Goal: Transaction & Acquisition: Purchase product/service

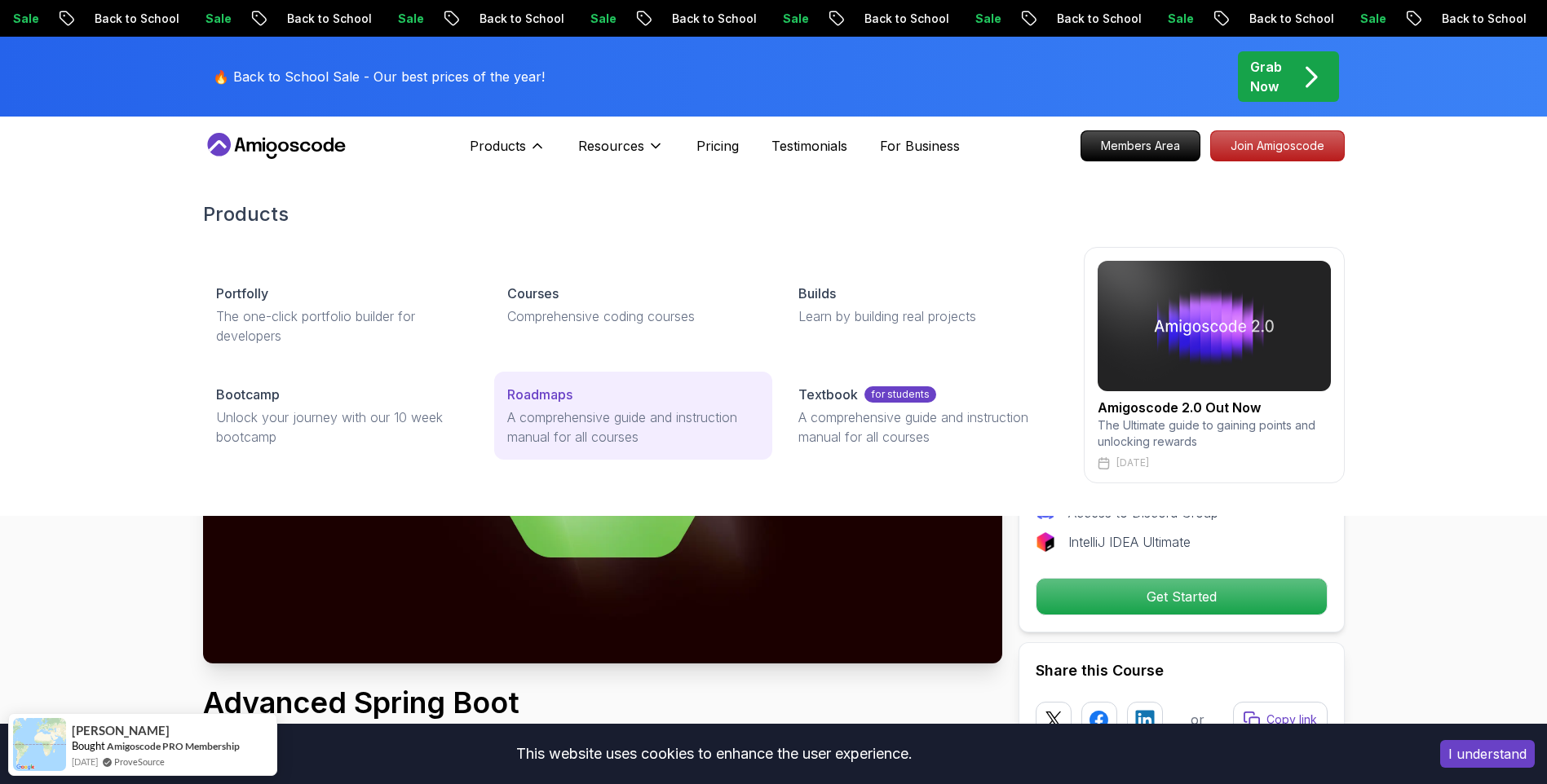
click at [544, 396] on p "Roadmaps" at bounding box center [540, 395] width 66 height 20
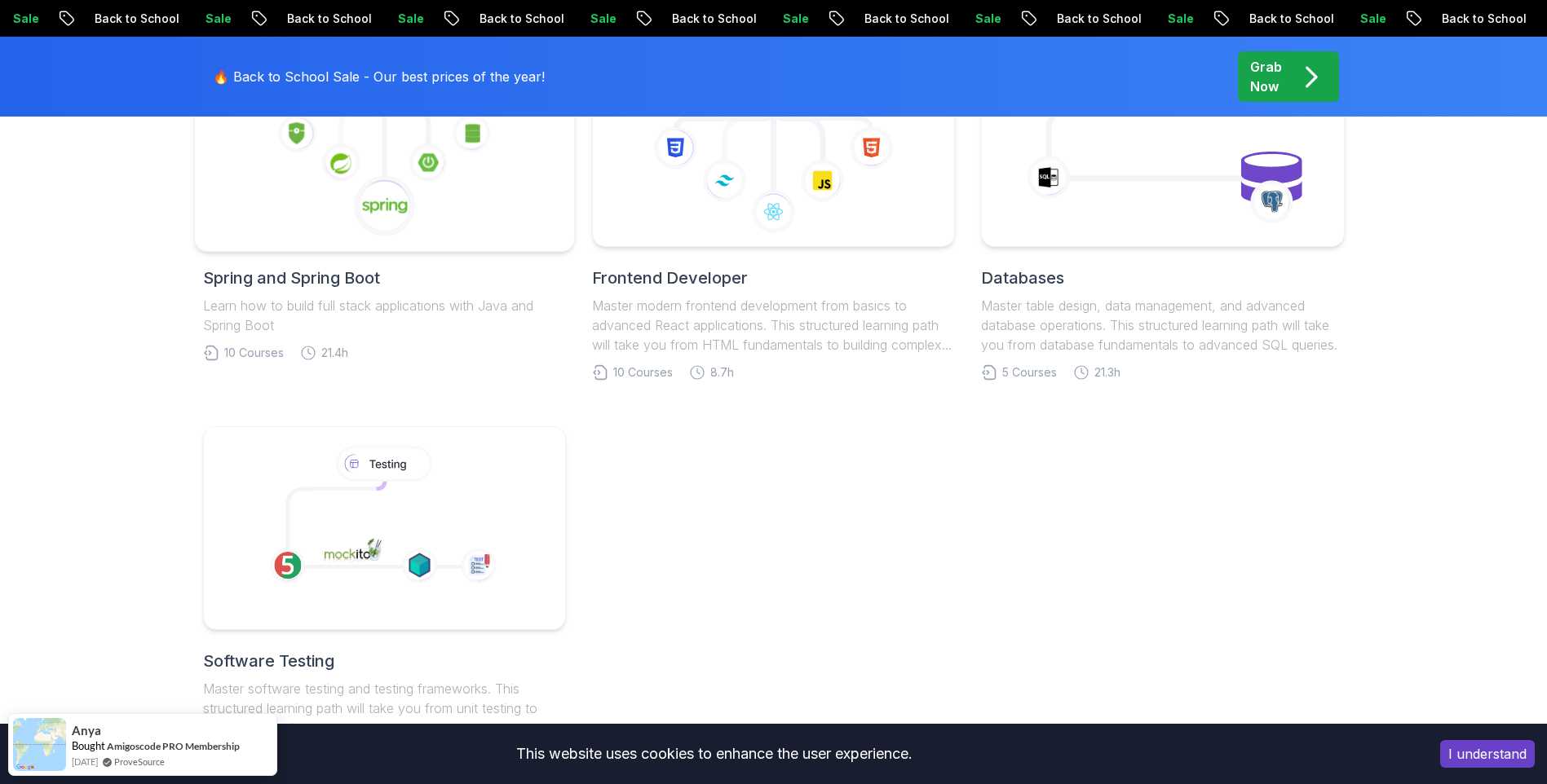
scroll to position [890, 0]
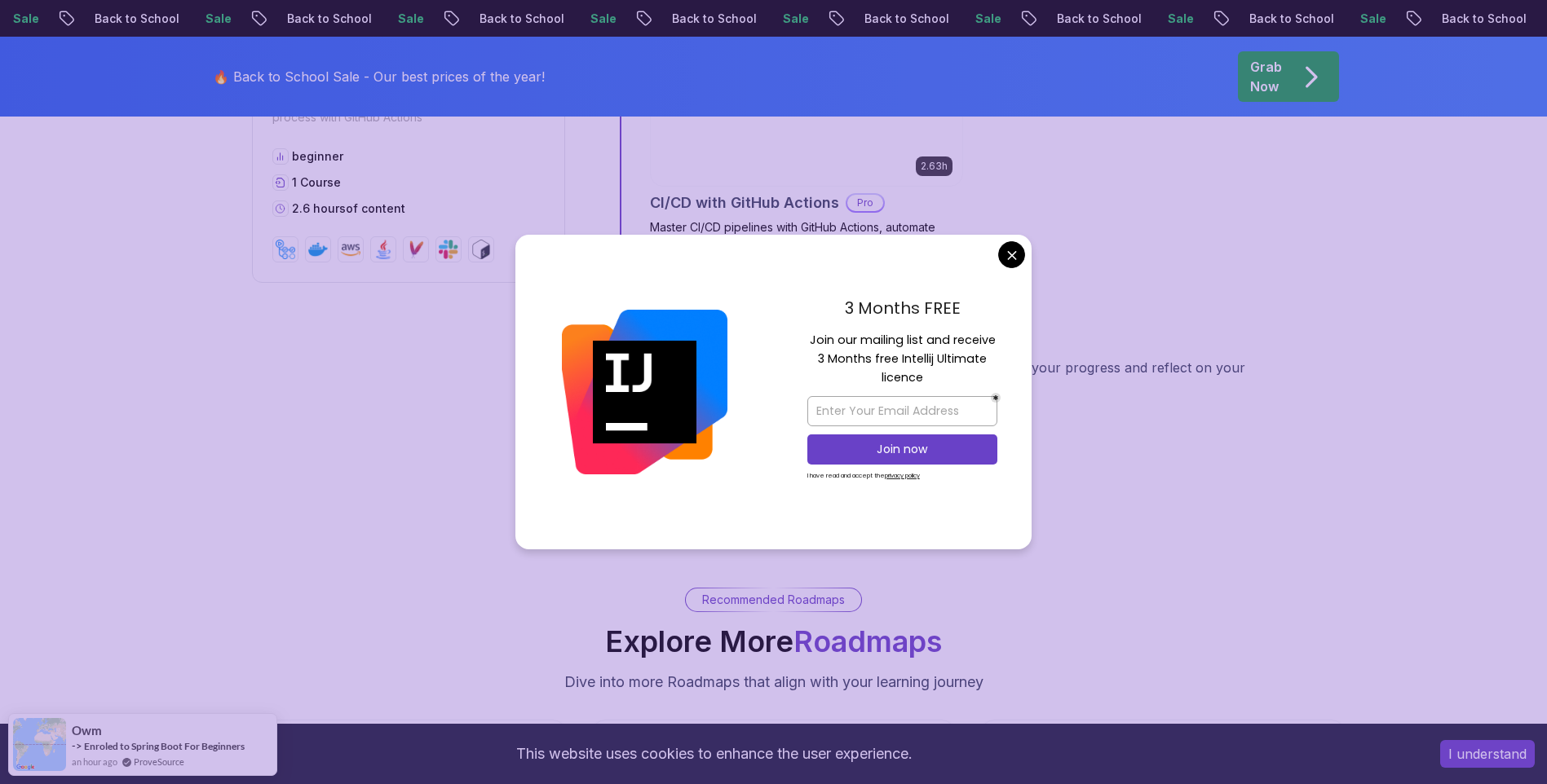
scroll to position [2914, 0]
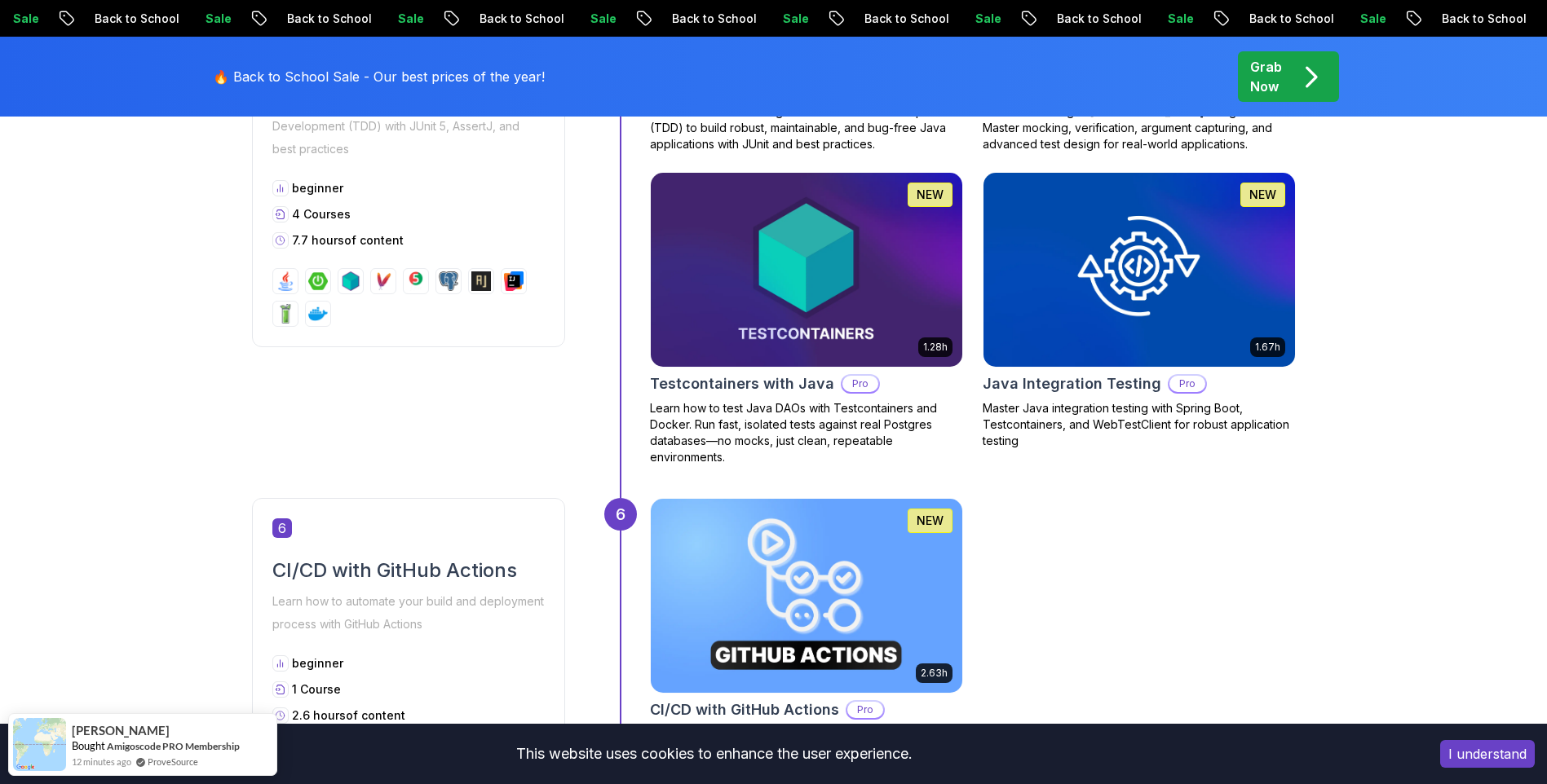
scroll to position [2398, 0]
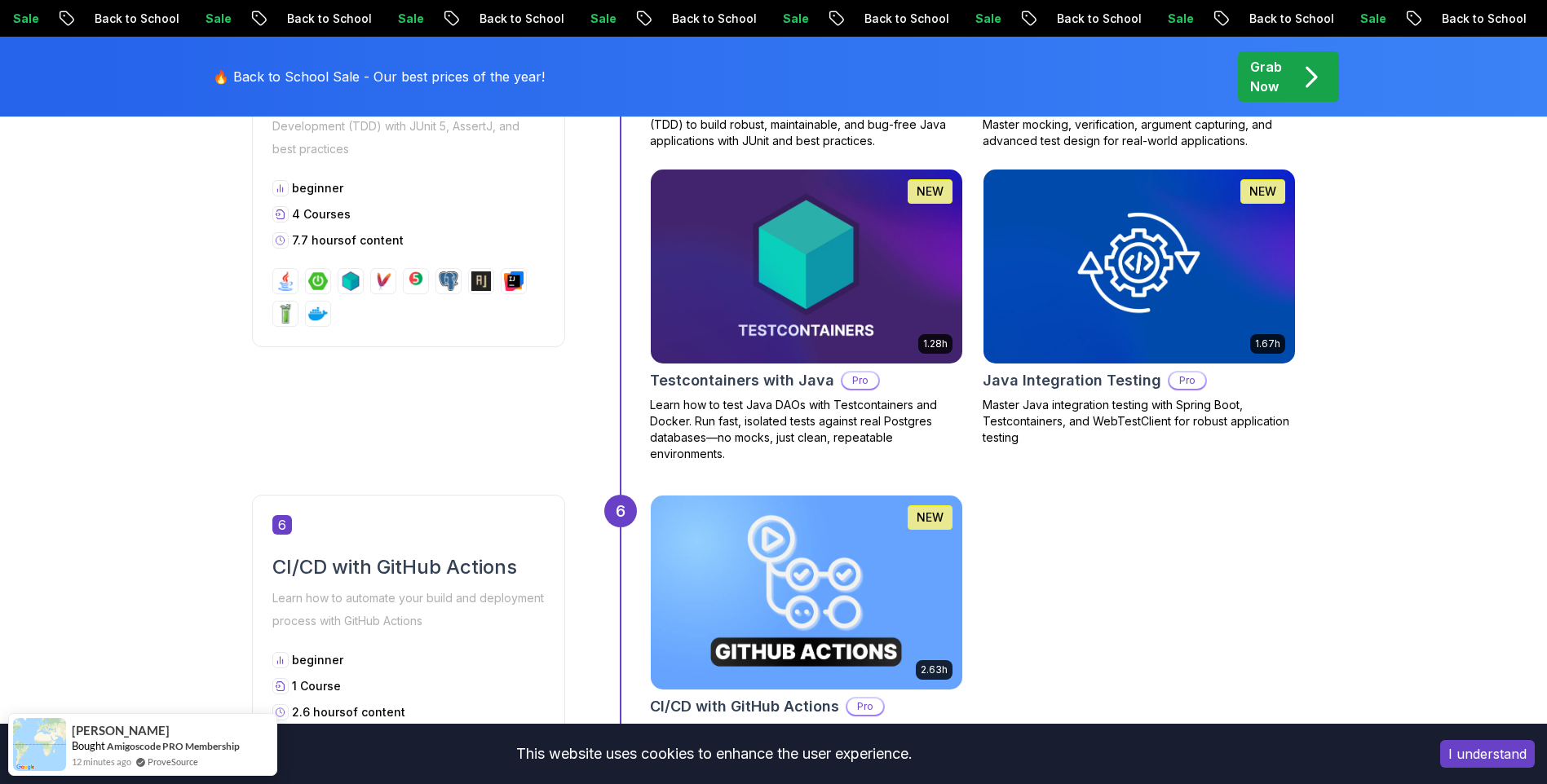
click at [1288, 73] on div "Grab Now" at bounding box center [1288, 76] width 77 height 39
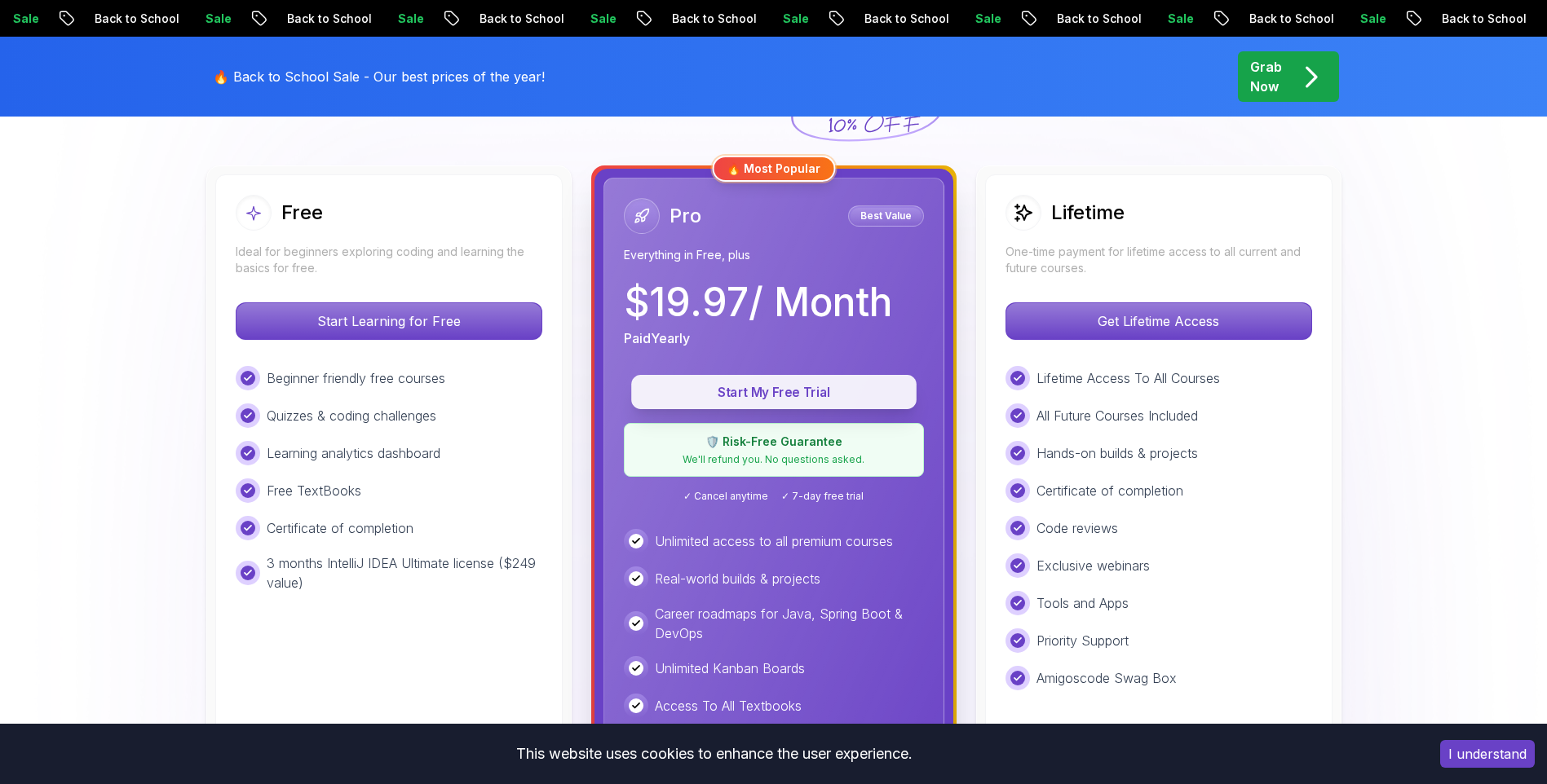
scroll to position [430, 0]
click at [1260, 470] on div "Lifetime Access To All Courses All Future Courses Included Hands-on builds & pr…" at bounding box center [1159, 529] width 307 height 324
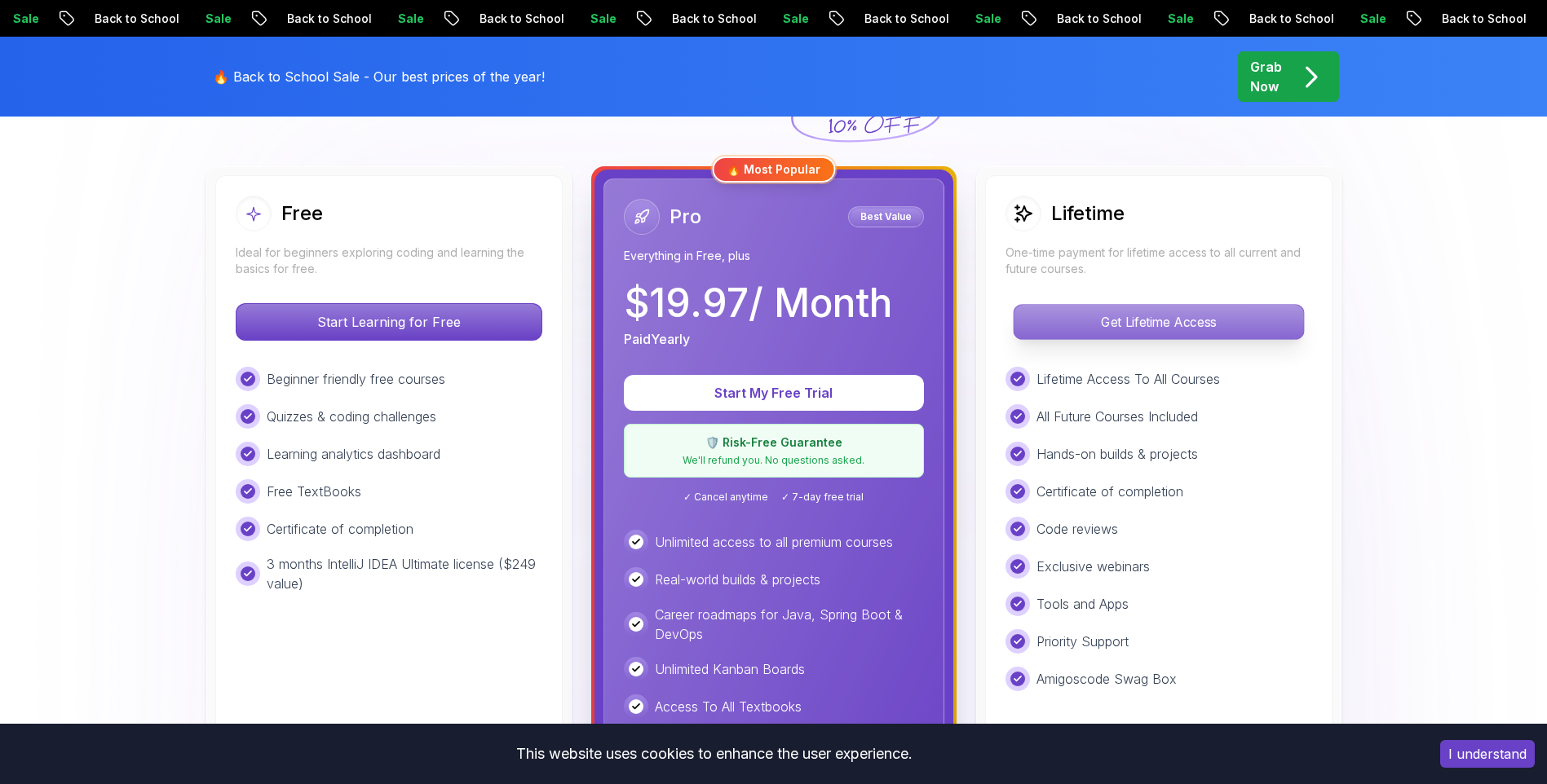
click at [1184, 317] on p "Get Lifetime Access" at bounding box center [1158, 321] width 290 height 34
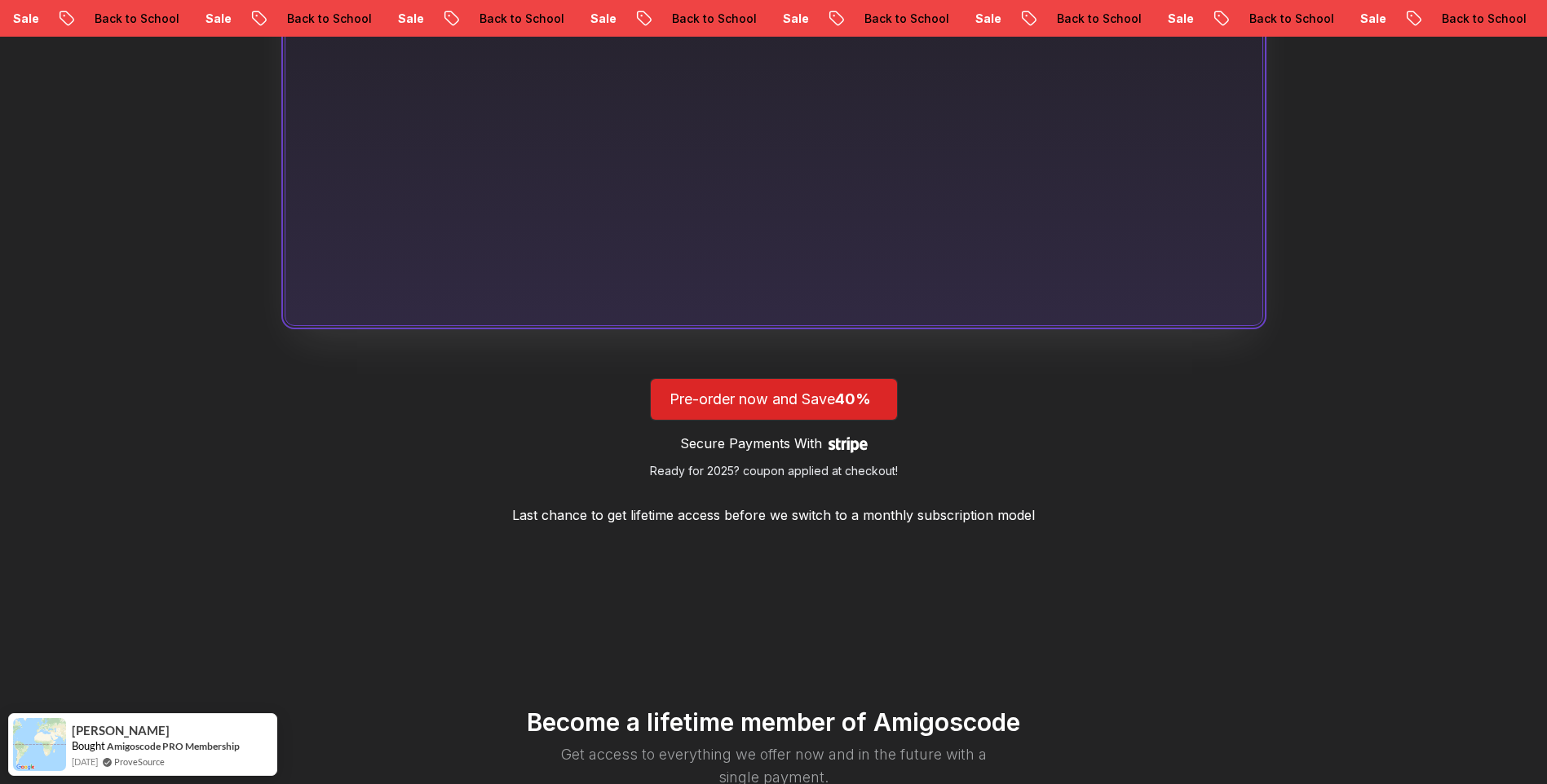
scroll to position [1315, 0]
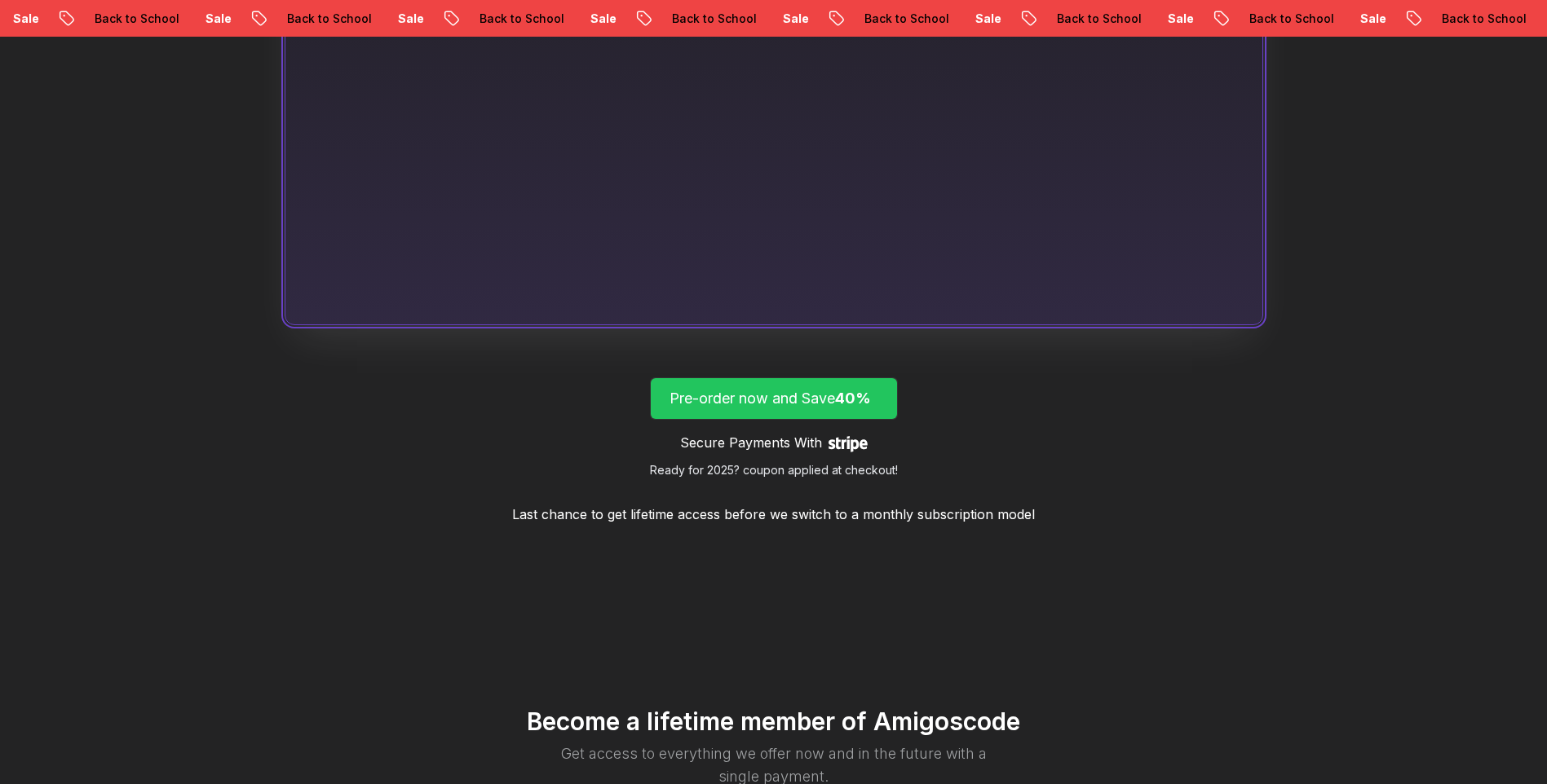
click at [841, 404] on p "Pre-order now and Save 40%" at bounding box center [774, 398] width 209 height 23
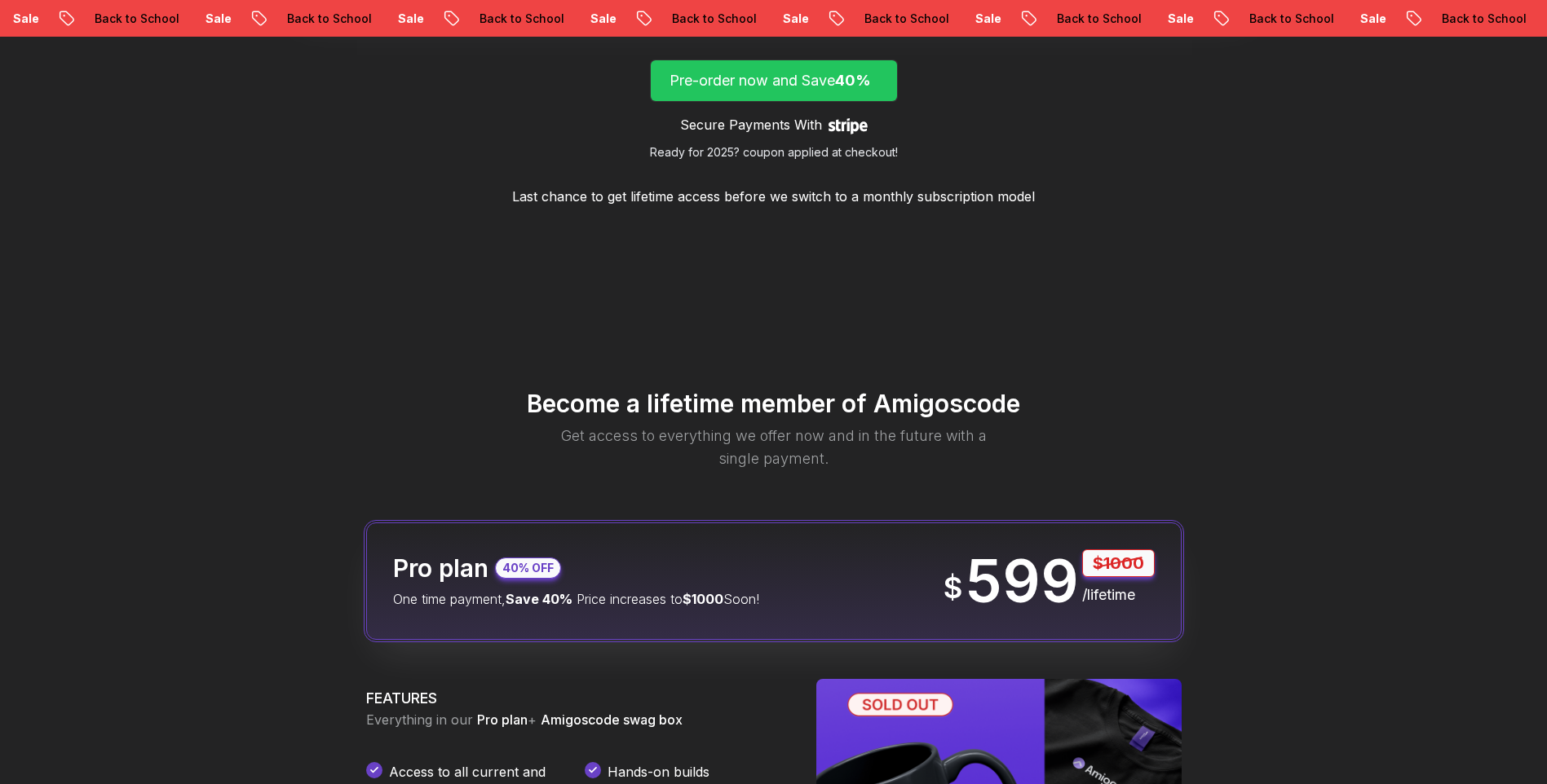
scroll to position [1931, 0]
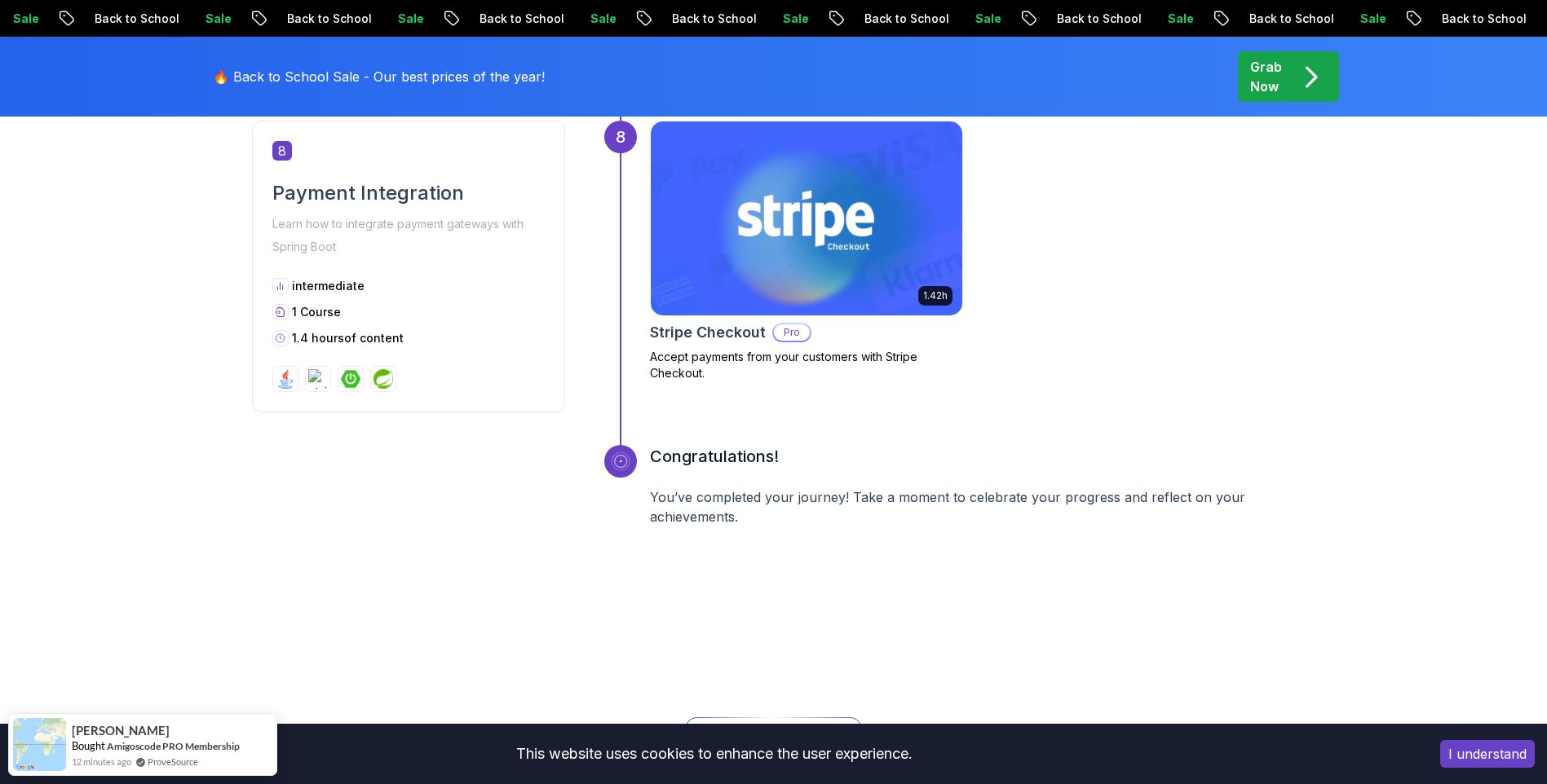
scroll to position [3134, 0]
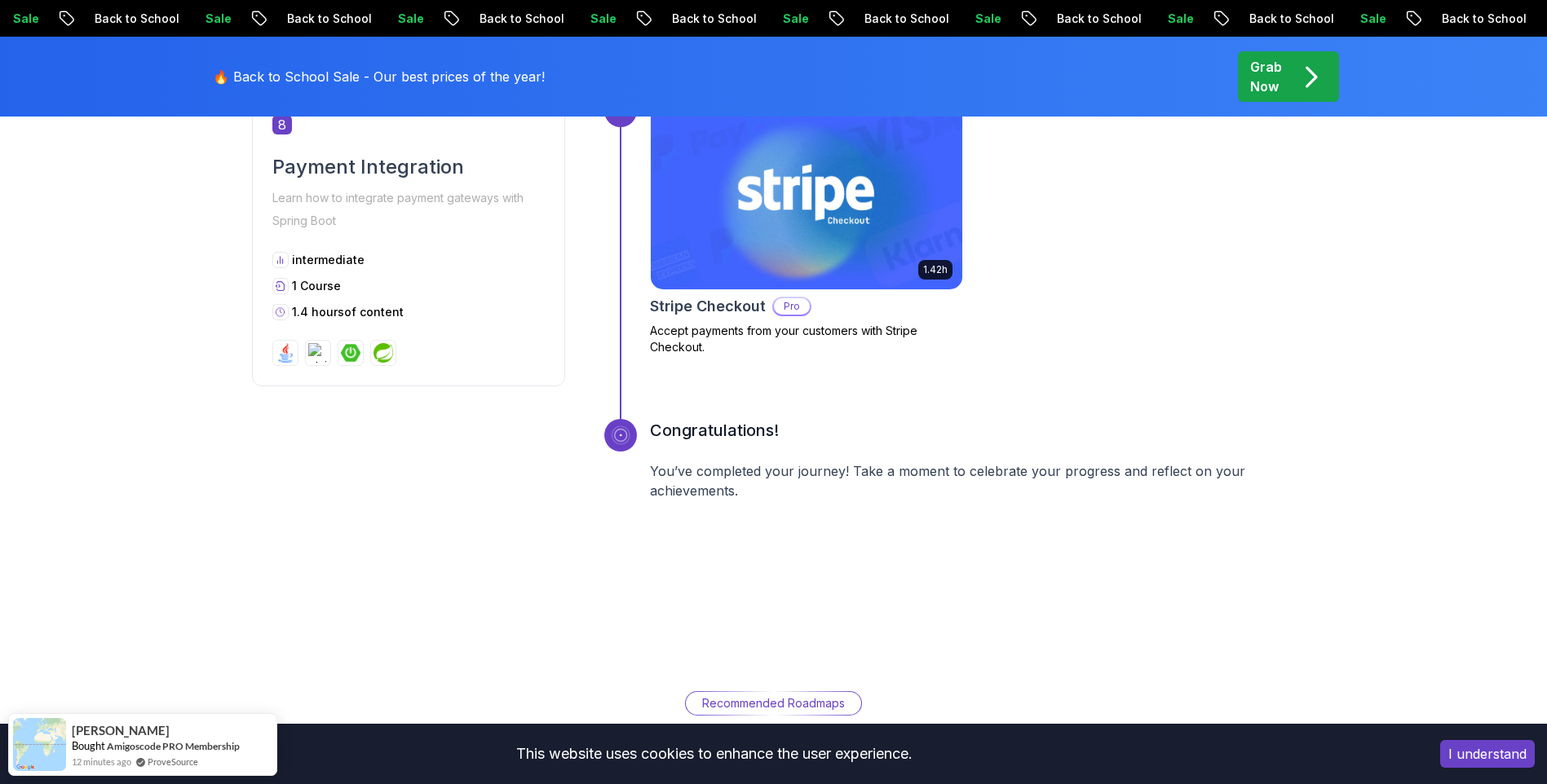
click at [1251, 92] on p "Grab Now" at bounding box center [1266, 76] width 32 height 39
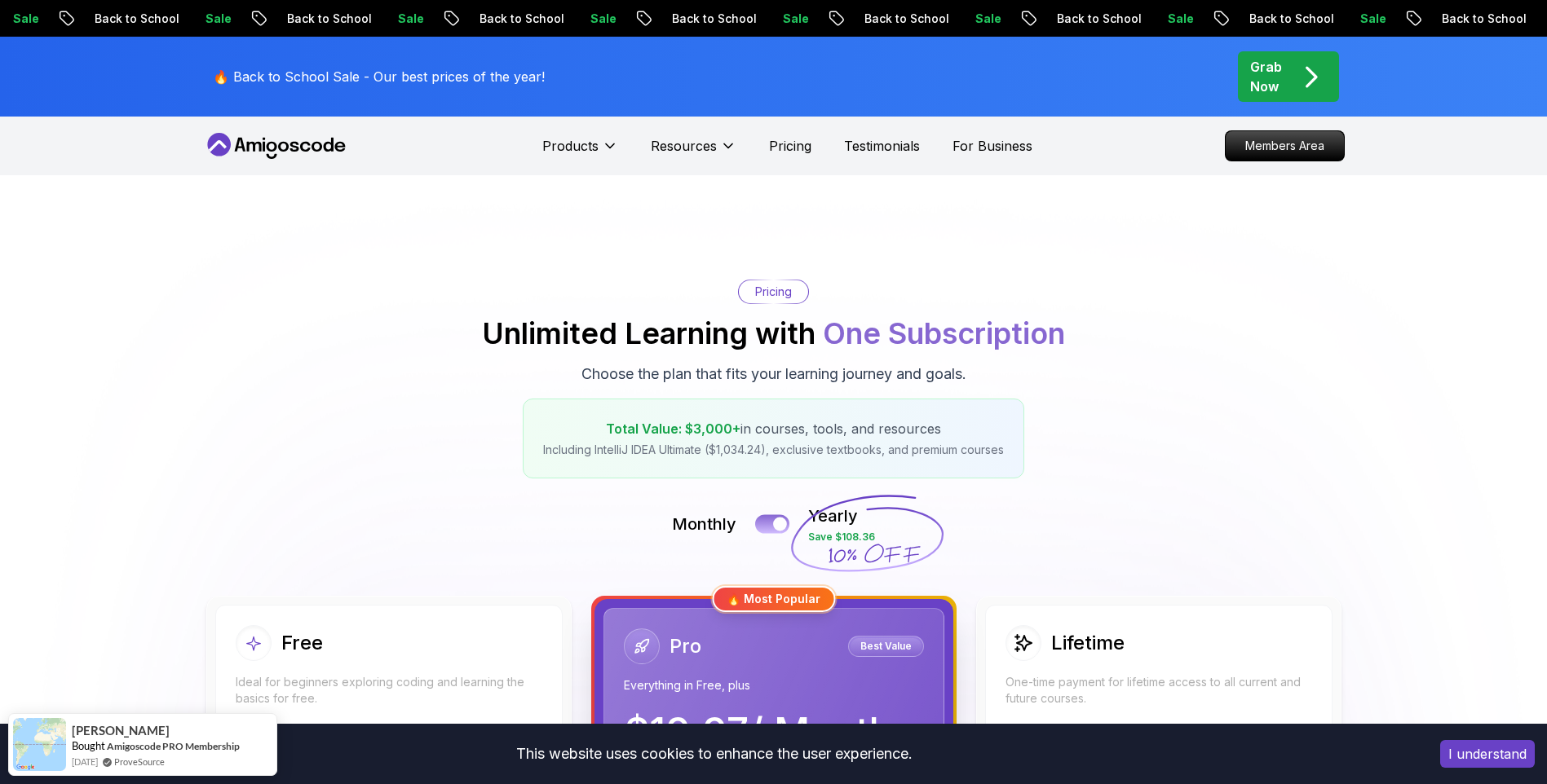
click at [774, 516] on button at bounding box center [773, 523] width 34 height 19
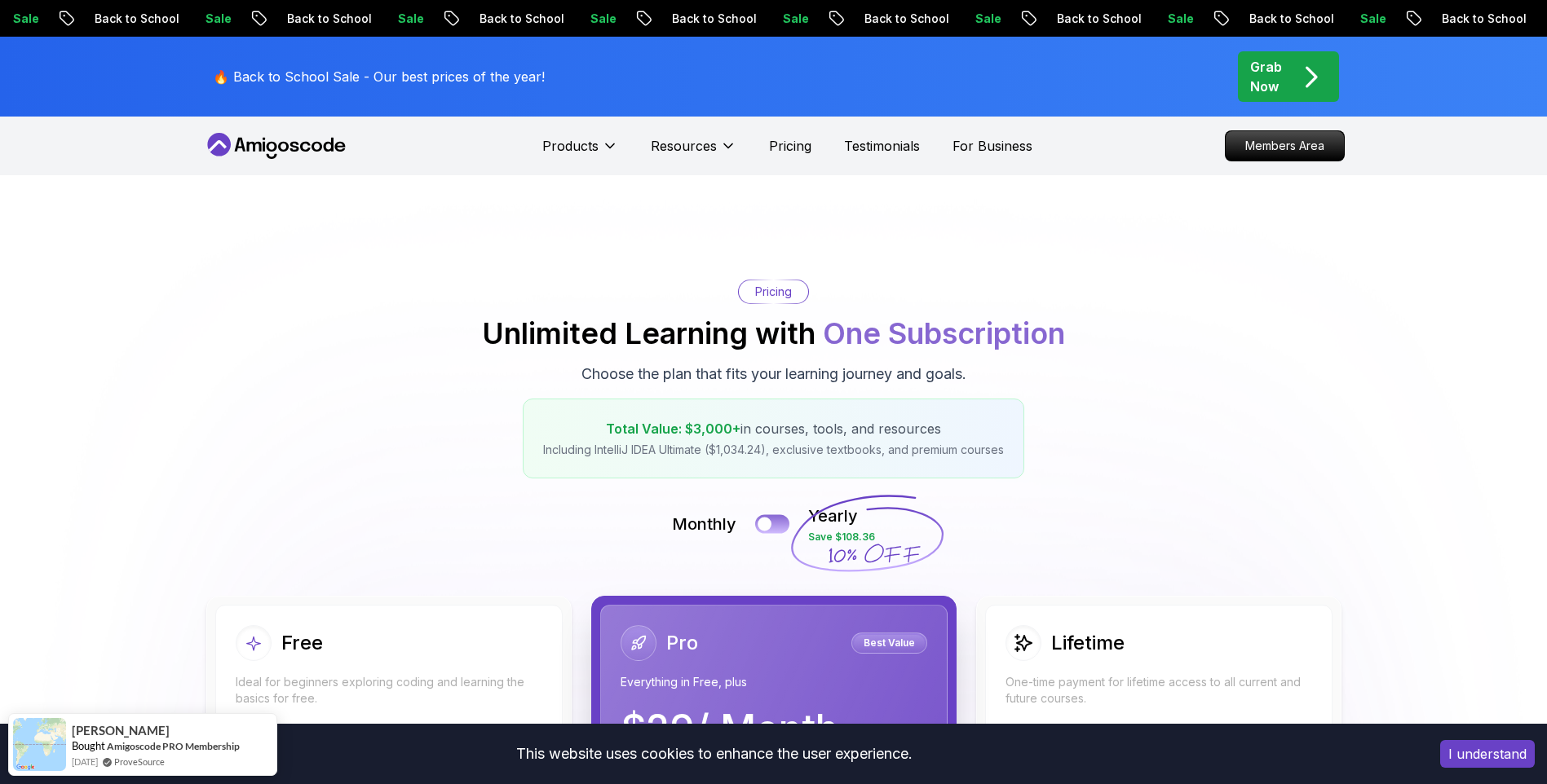
scroll to position [201, 0]
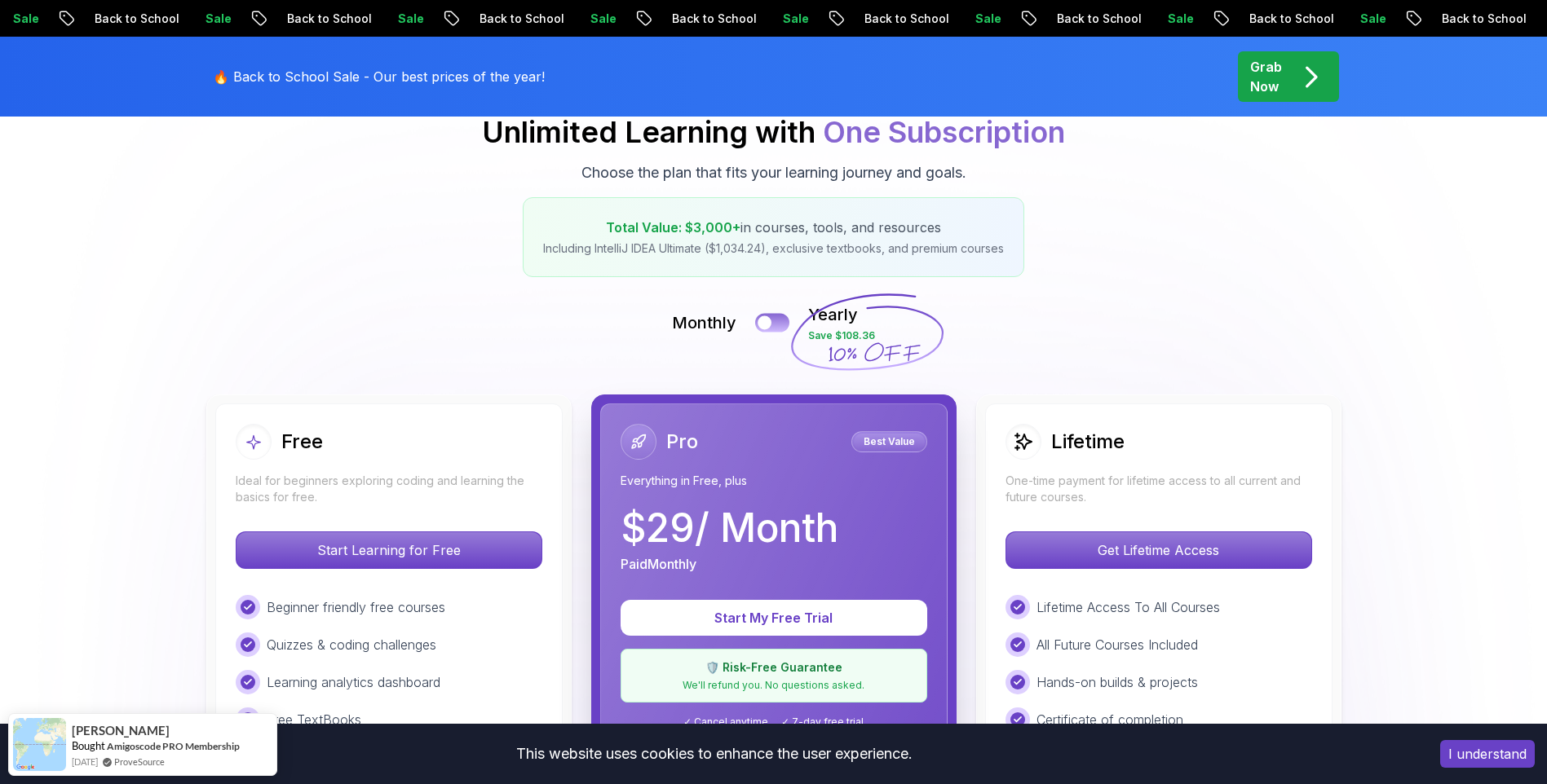
click at [772, 322] on div at bounding box center [765, 323] width 14 height 14
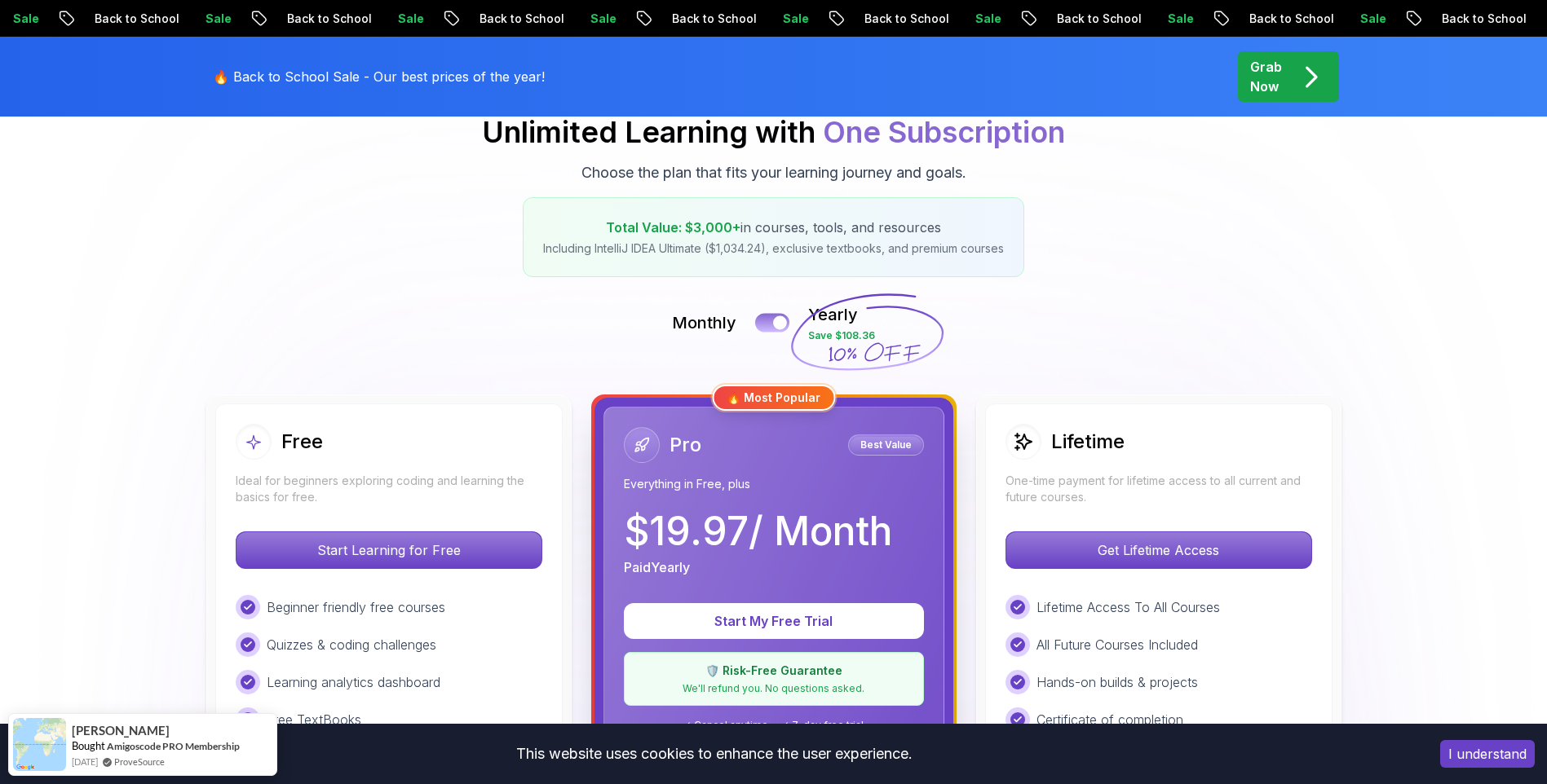
click at [772, 322] on button at bounding box center [773, 322] width 34 height 19
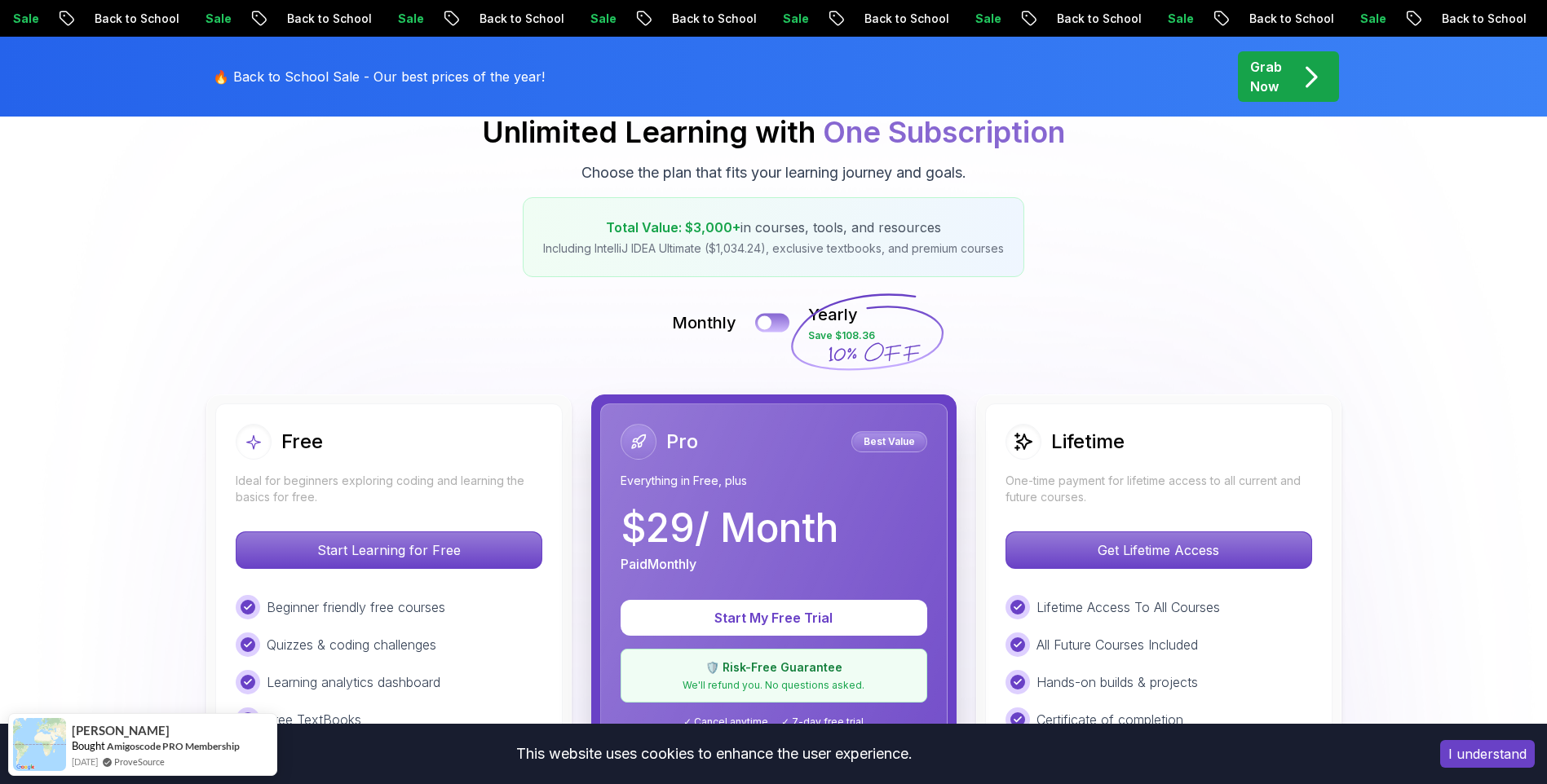
click at [772, 322] on div at bounding box center [765, 323] width 14 height 14
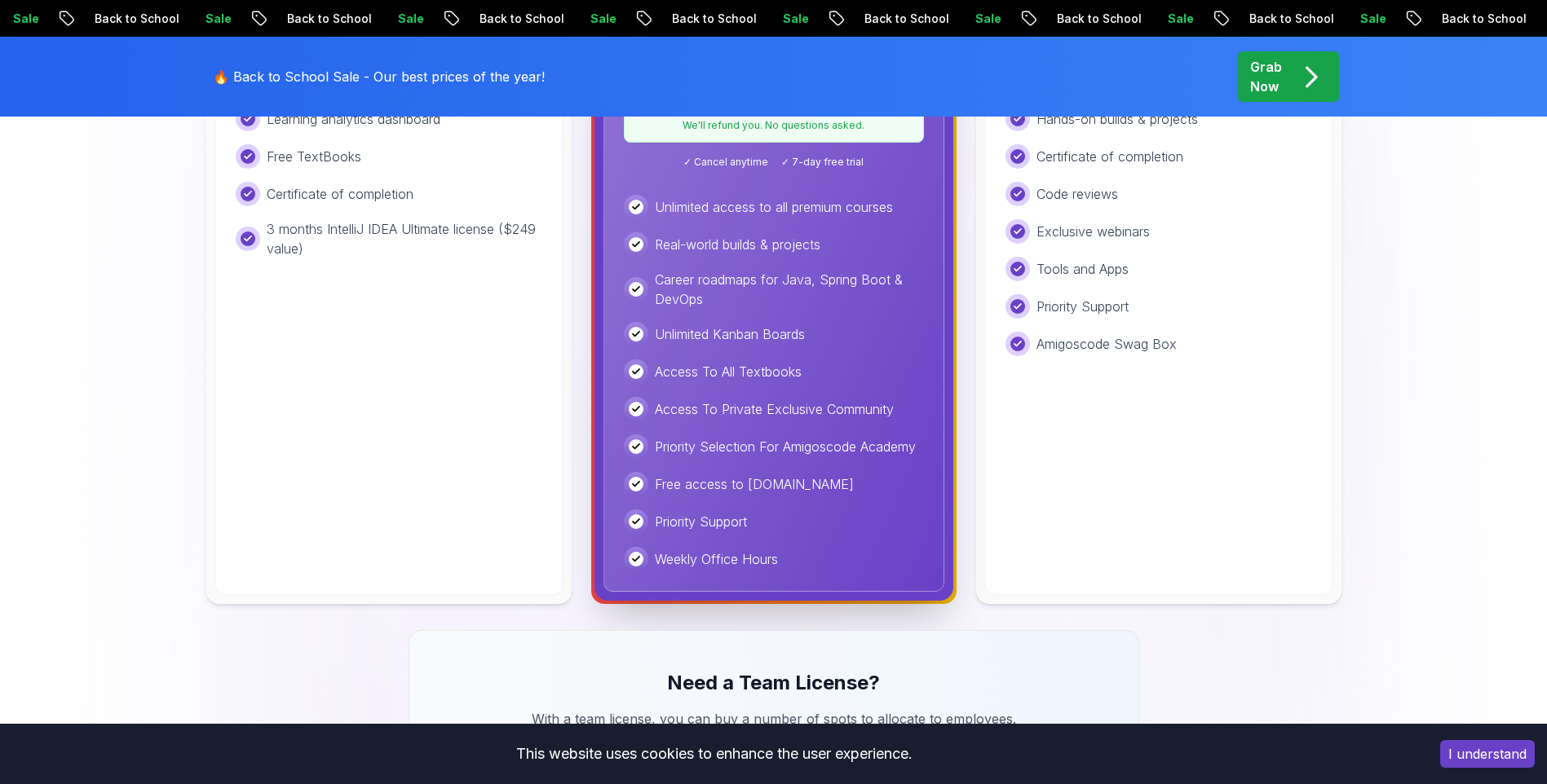
scroll to position [765, 0]
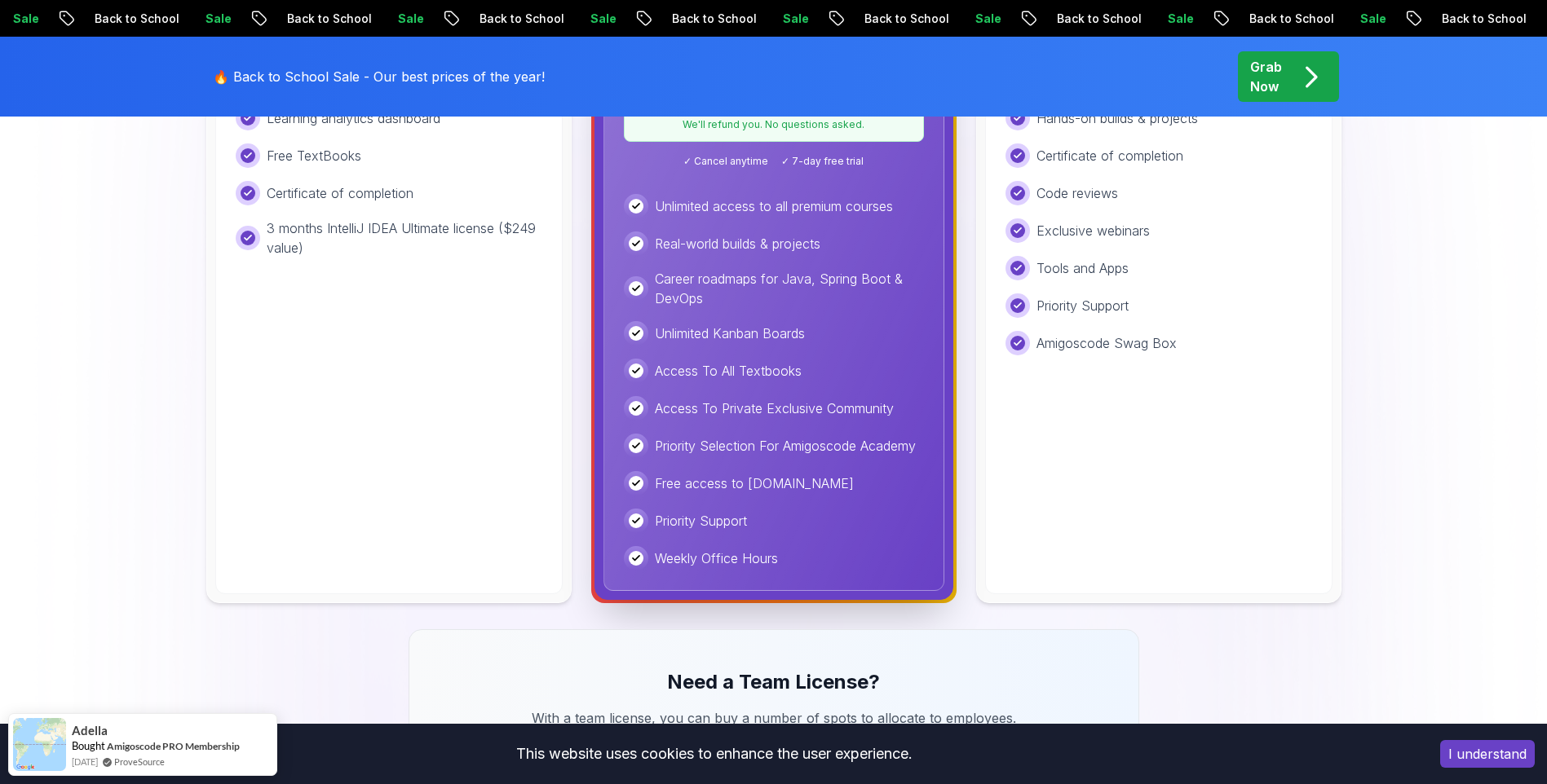
click at [1098, 458] on div "Lifetime One-time payment for lifetime access to all current and future courses…" at bounding box center [1159, 217] width 347 height 755
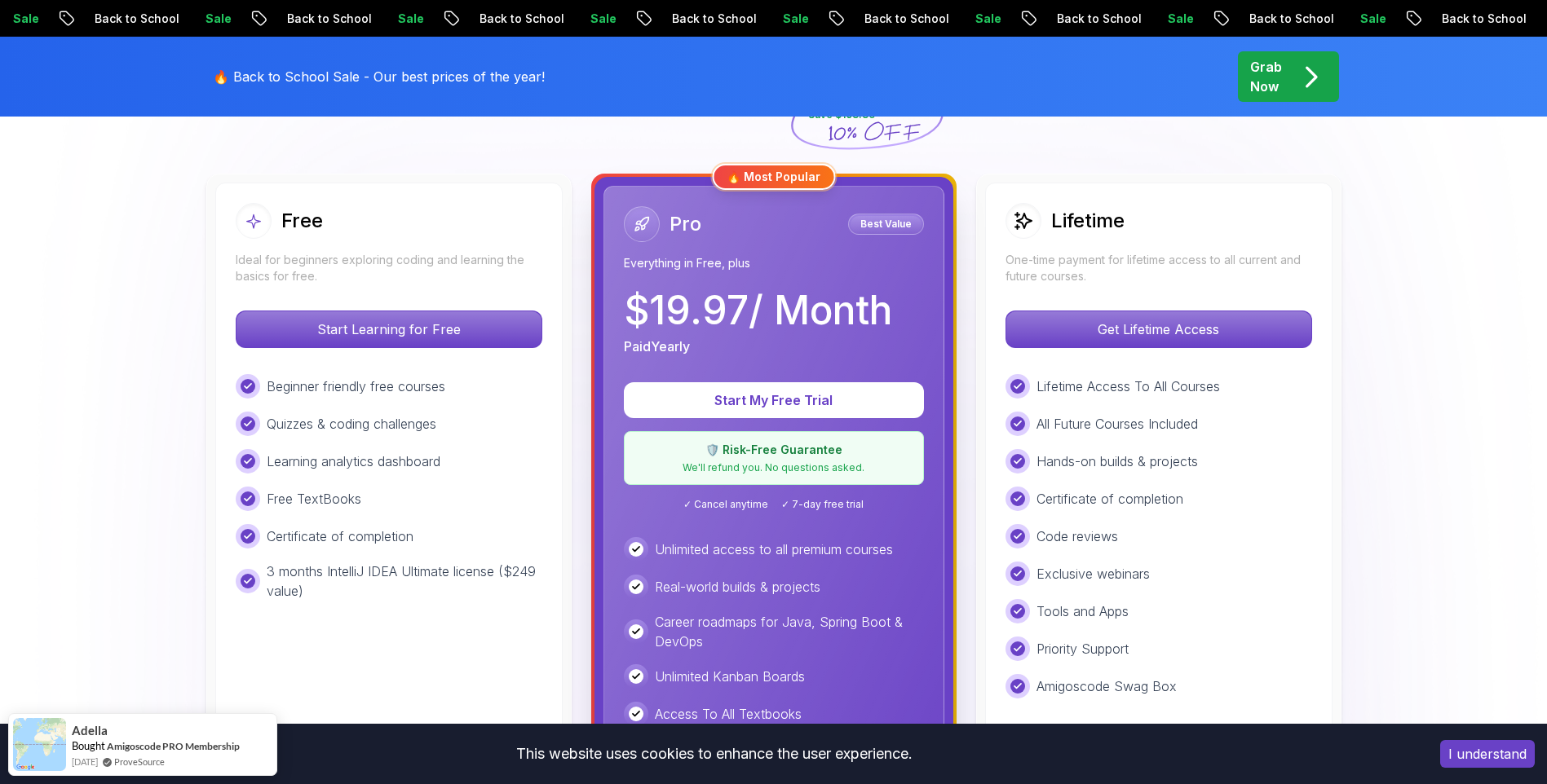
scroll to position [421, 0]
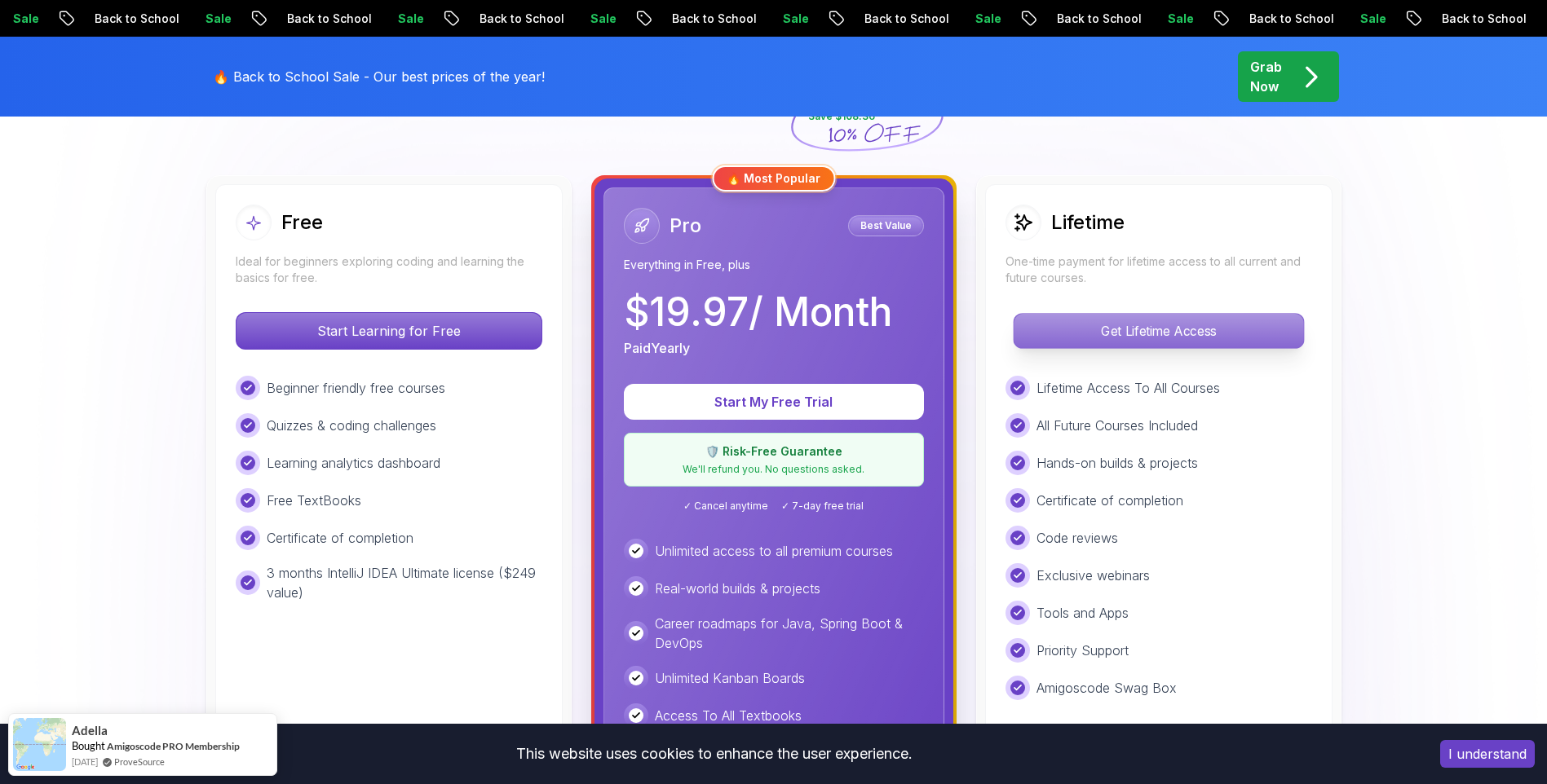
click at [1143, 326] on p "Get Lifetime Access" at bounding box center [1158, 330] width 290 height 34
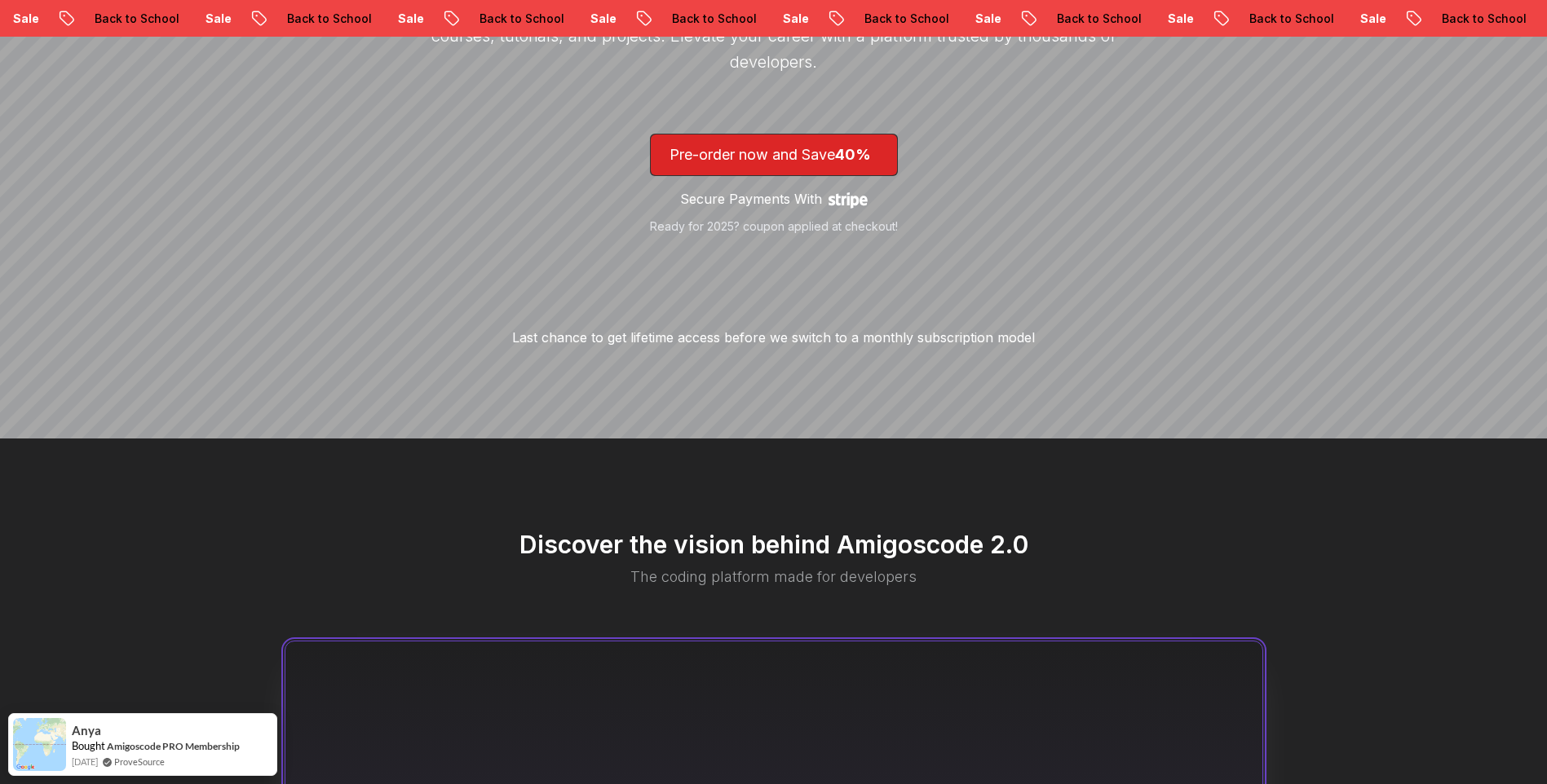
scroll to position [452, 0]
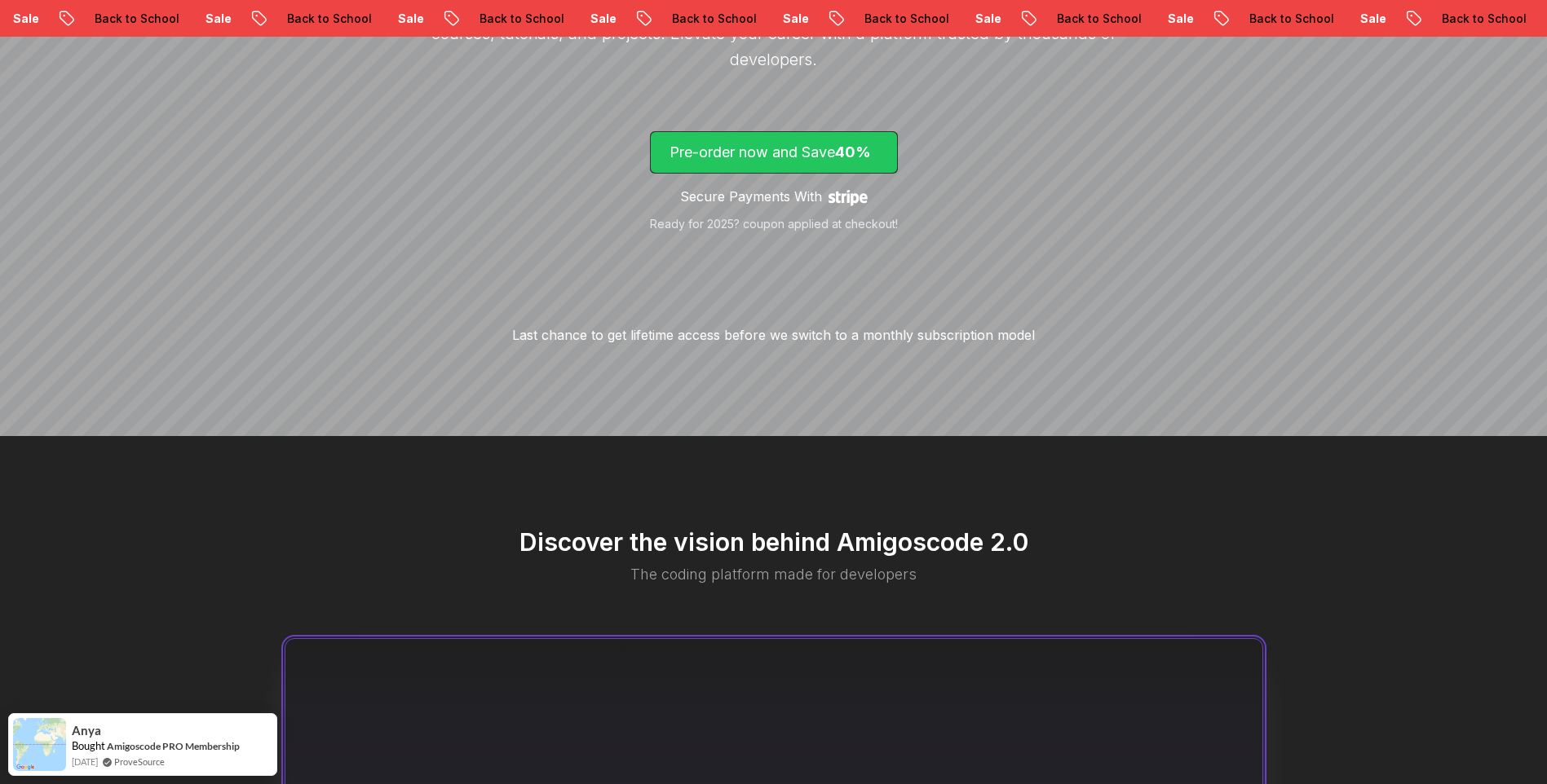
click at [847, 147] on span "40%" at bounding box center [853, 151] width 36 height 17
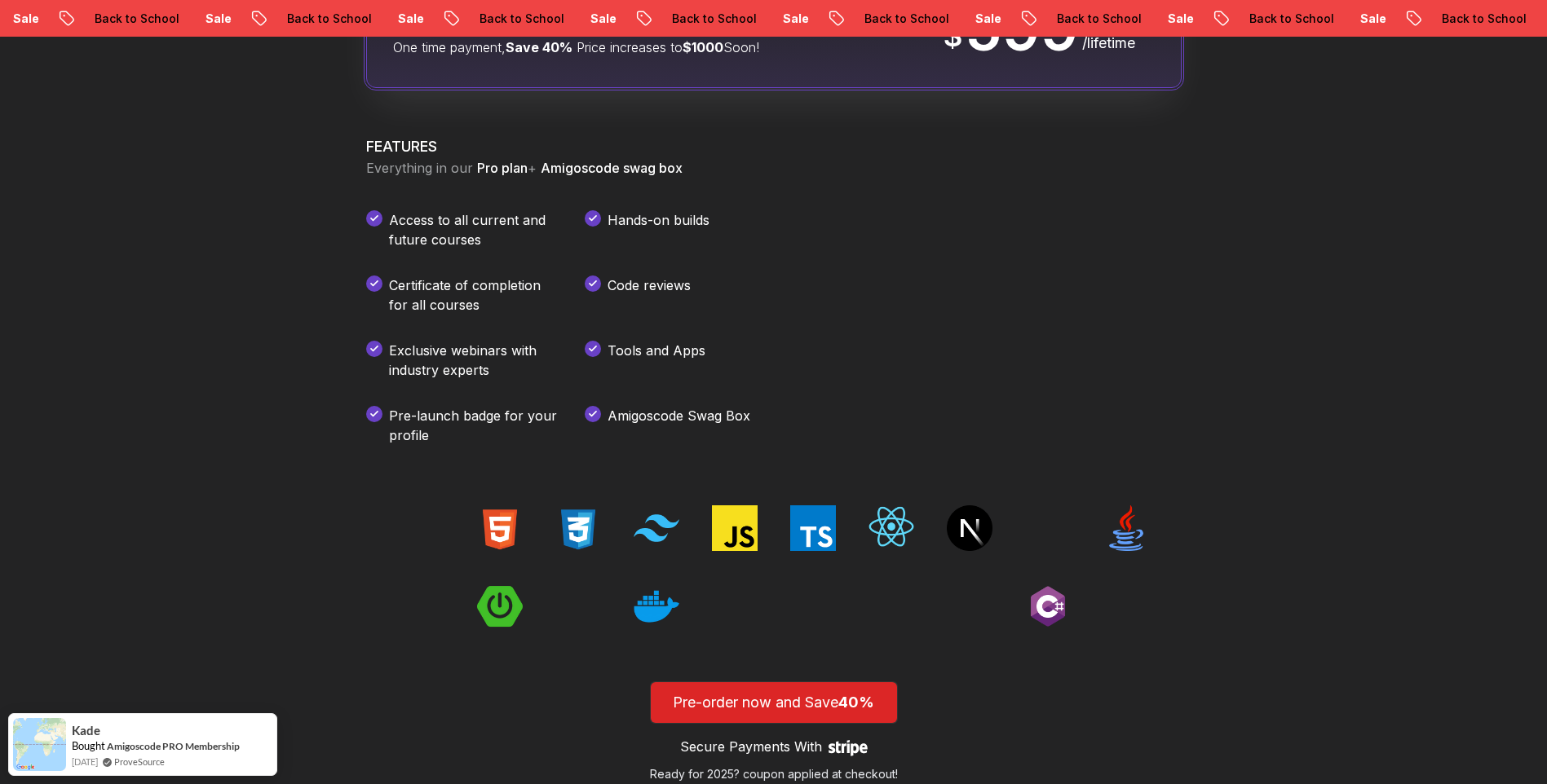
scroll to position [2186, 0]
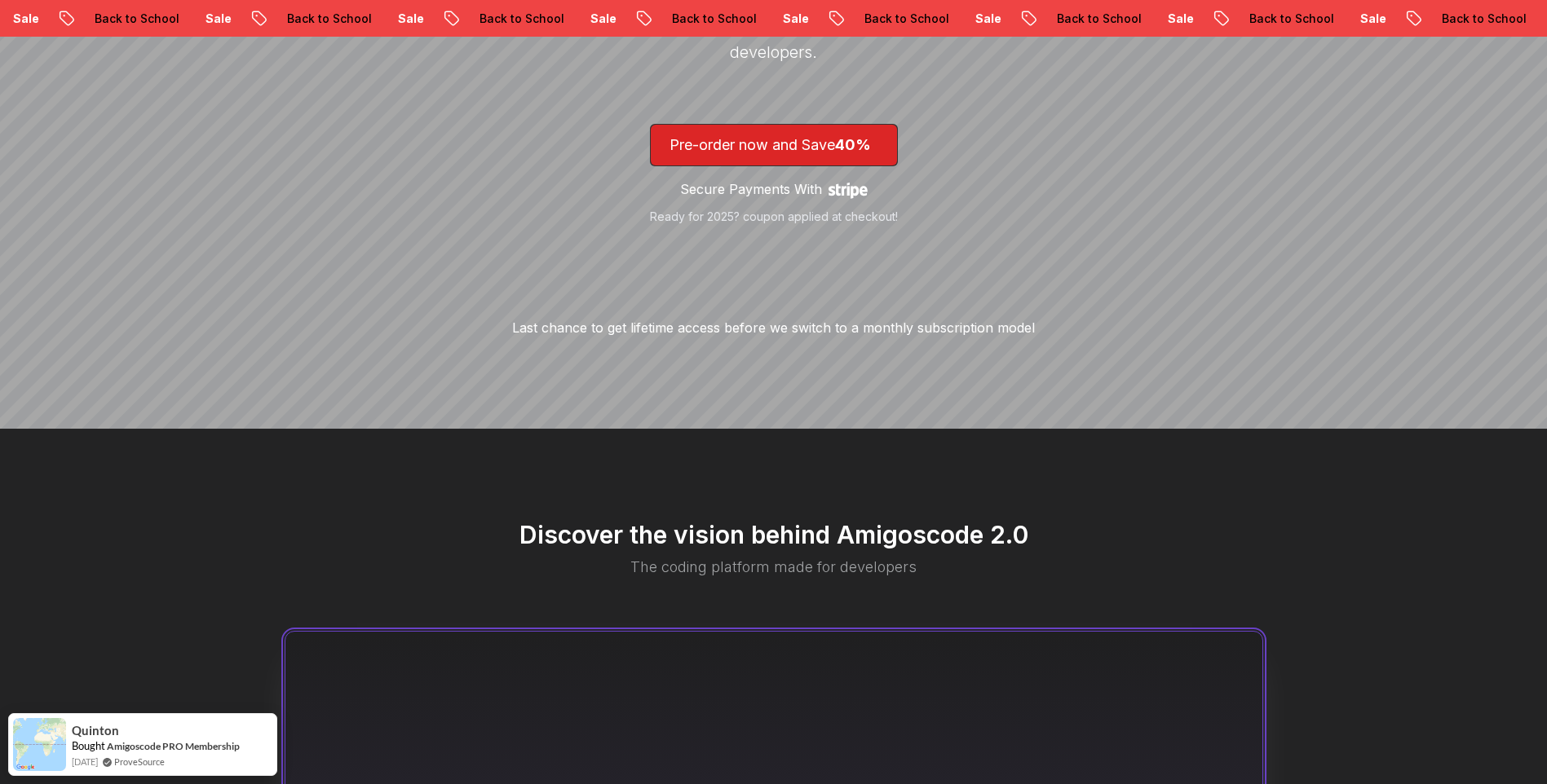
scroll to position [452, 0]
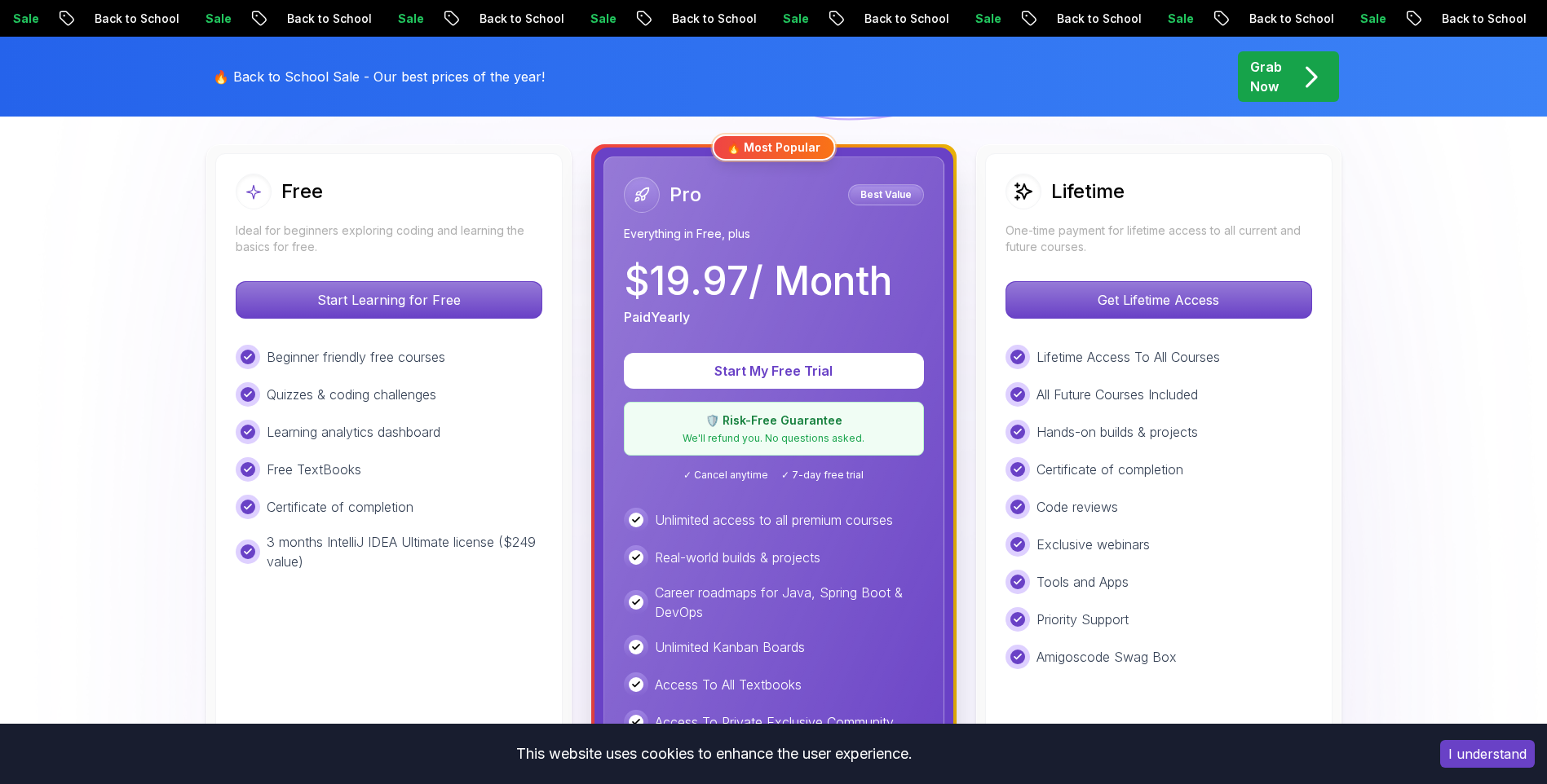
scroll to position [421, 0]
